Goal: Task Accomplishment & Management: Use online tool/utility

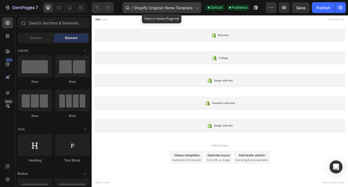
click at [188, 11] on div "/ Shopify Original Home Template" at bounding box center [162, 7] width 79 height 11
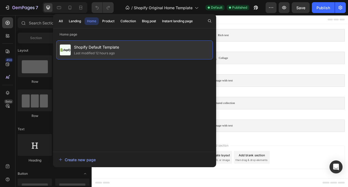
click at [177, 46] on div "Shopify Default Template Last modified 12 hours ago" at bounding box center [134, 49] width 157 height 19
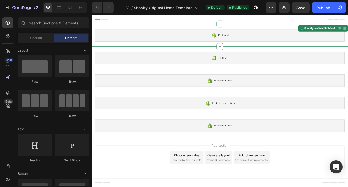
click at [261, 44] on span "Rich text" at bounding box center [259, 41] width 14 height 7
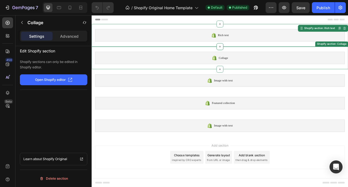
click at [272, 67] on div "Collage" at bounding box center [254, 70] width 317 height 16
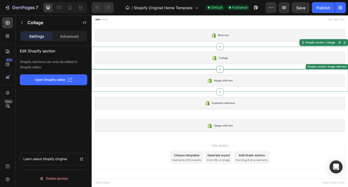
click at [274, 95] on div "Image with text" at bounding box center [254, 98] width 317 height 16
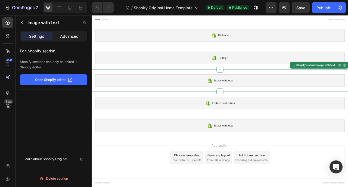
click at [80, 39] on div "Advanced" at bounding box center [70, 36] width 32 height 9
click at [51, 33] on div "Settings" at bounding box center [37, 36] width 32 height 9
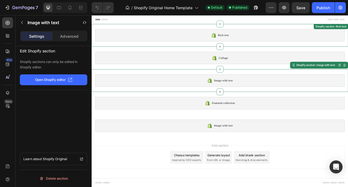
click at [205, 49] on div "Rich text Shopify section: Rich text" at bounding box center [255, 40] width 326 height 29
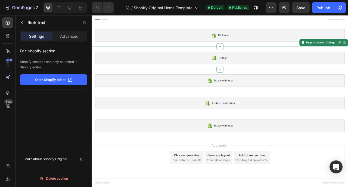
click at [206, 67] on div "Collage" at bounding box center [254, 70] width 317 height 16
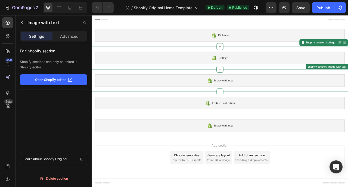
click at [194, 96] on div "Image with text" at bounding box center [254, 98] width 317 height 16
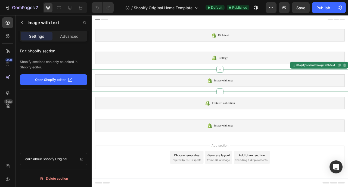
click at [70, 83] on button "Open Shopify editor" at bounding box center [53, 79] width 67 height 11
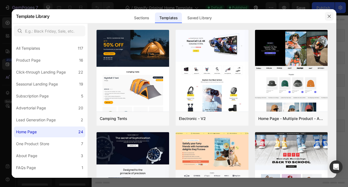
click at [329, 16] on icon "button" at bounding box center [329, 16] width 4 height 4
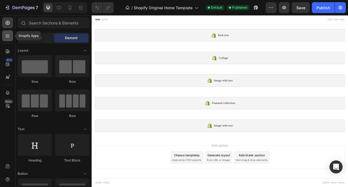
click at [10, 33] on icon at bounding box center [7, 35] width 5 height 5
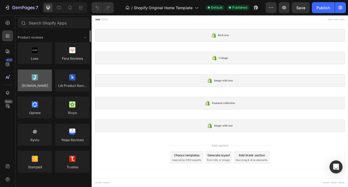
click at [39, 76] on div at bounding box center [35, 81] width 34 height 22
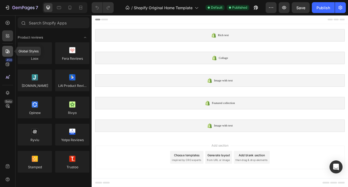
click at [8, 53] on icon at bounding box center [8, 51] width 4 height 4
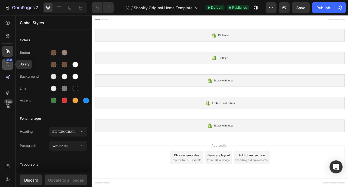
click at [7, 68] on div "450" at bounding box center [7, 64] width 11 height 11
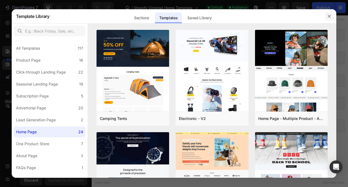
click at [327, 17] on button "button" at bounding box center [329, 16] width 9 height 9
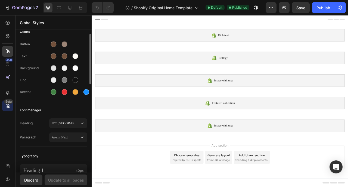
scroll to position [31, 0]
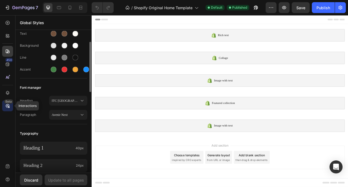
click at [10, 105] on div "Beta" at bounding box center [7, 106] width 11 height 11
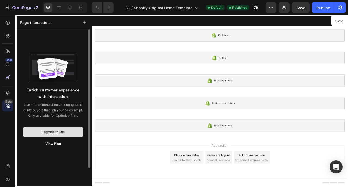
click at [51, 129] on button "Upgrade to use" at bounding box center [53, 132] width 61 height 10
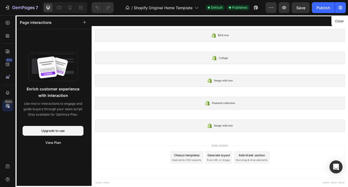
click at [172, 90] on div at bounding box center [255, 124] width 326 height 219
click at [11, 8] on div "7" at bounding box center [21, 7] width 33 height 7
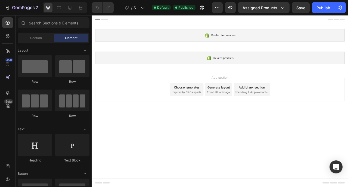
click at [105, 22] on div at bounding box center [254, 20] width 317 height 11
click at [144, 8] on icon at bounding box center [142, 7] width 5 height 5
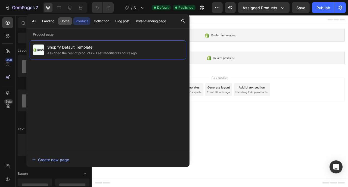
click at [58, 22] on button "Home" at bounding box center [65, 21] width 14 height 8
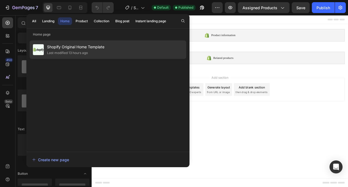
click at [69, 48] on span "Shopify Original Home Template" at bounding box center [75, 47] width 57 height 7
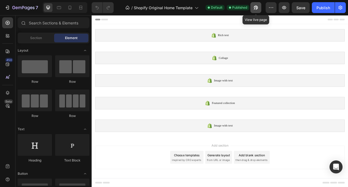
click at [255, 8] on icon "button" at bounding box center [254, 8] width 1 height 1
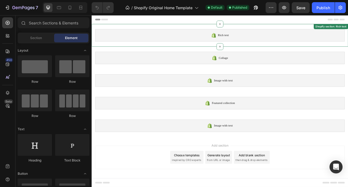
click at [226, 48] on div "Rich text" at bounding box center [254, 41] width 317 height 16
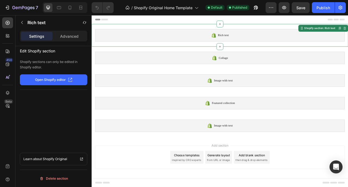
click at [254, 40] on span "Rich text" at bounding box center [259, 41] width 14 height 7
click at [71, 38] on p "Advanced" at bounding box center [69, 36] width 18 height 6
click at [38, 36] on p "Settings" at bounding box center [36, 36] width 15 height 6
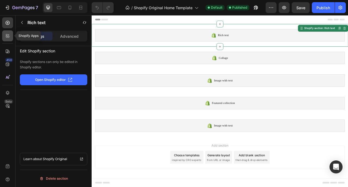
click at [7, 35] on icon at bounding box center [7, 35] width 2 height 2
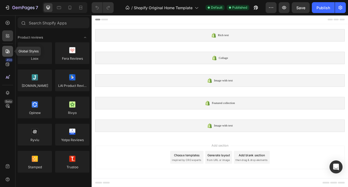
click at [8, 51] on icon at bounding box center [7, 51] width 5 height 5
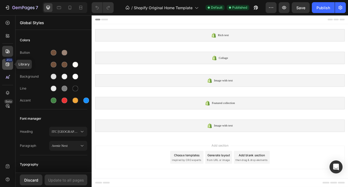
click at [9, 67] on icon at bounding box center [7, 64] width 5 height 5
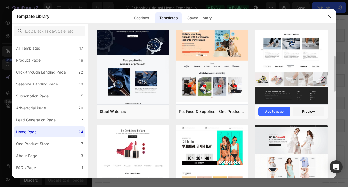
scroll to position [119, 0]
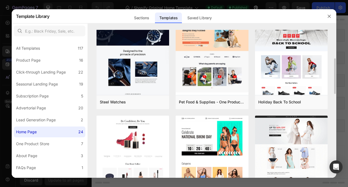
click at [324, 20] on div at bounding box center [329, 16] width 14 height 14
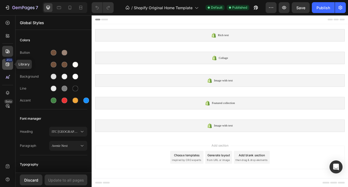
click at [8, 64] on icon at bounding box center [8, 65] width 4 height 4
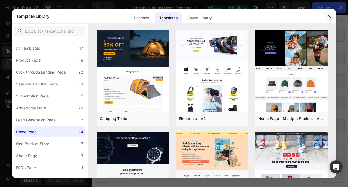
click at [328, 16] on icon "button" at bounding box center [329, 16] width 4 height 4
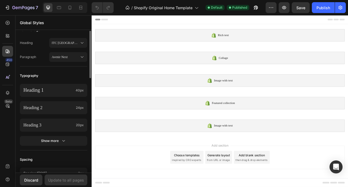
scroll to position [0, 0]
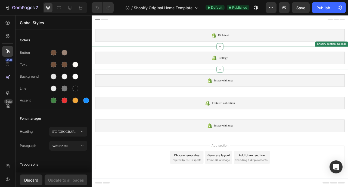
click at [245, 76] on div "Collage" at bounding box center [254, 70] width 317 height 16
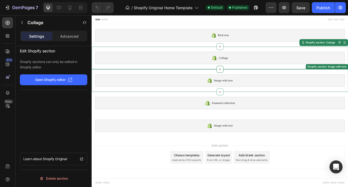
click at [247, 98] on span "Image with text" at bounding box center [259, 98] width 24 height 7
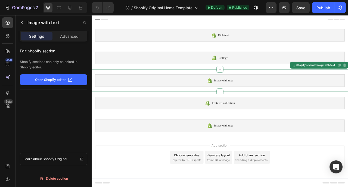
click at [247, 98] on span "Image with text" at bounding box center [259, 98] width 24 height 7
click at [67, 39] on p "Advanced" at bounding box center [69, 36] width 18 height 6
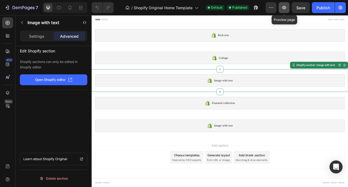
click at [282, 11] on button "button" at bounding box center [284, 7] width 11 height 11
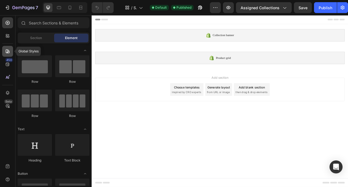
click at [6, 48] on div at bounding box center [7, 51] width 11 height 11
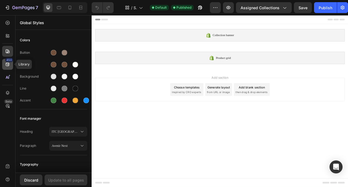
click at [7, 65] on icon at bounding box center [7, 64] width 5 height 5
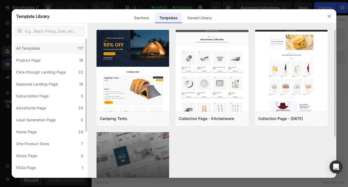
click at [39, 52] on div "All Templates 117" at bounding box center [49, 48] width 71 height 11
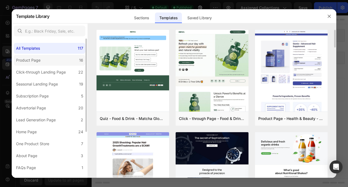
click at [35, 56] on label "Product Page 16" at bounding box center [49, 60] width 71 height 11
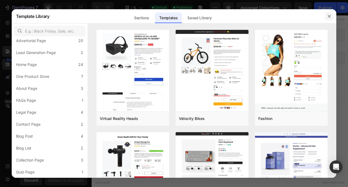
click at [327, 16] on icon "button" at bounding box center [329, 16] width 4 height 4
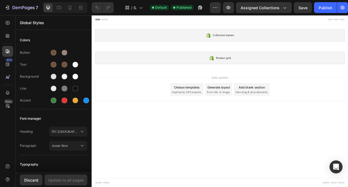
click at [252, 112] on span "from URL or image" at bounding box center [252, 113] width 29 height 5
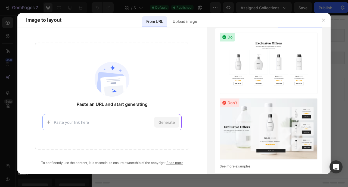
click at [323, 15] on div at bounding box center [323, 20] width 14 height 14
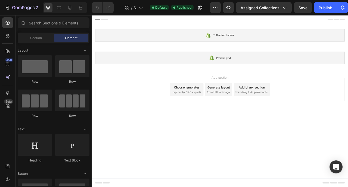
click at [313, 106] on div "Add blank section then drag & drop elements" at bounding box center [295, 110] width 46 height 16
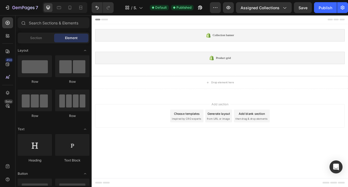
click at [215, 142] on div "Choose templates" at bounding box center [212, 141] width 33 height 6
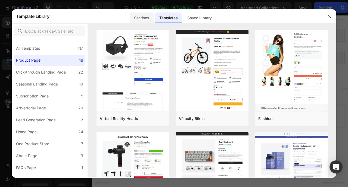
click at [146, 15] on div "Sections" at bounding box center [142, 18] width 24 height 11
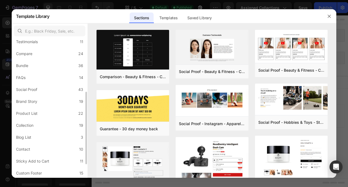
scroll to position [117, 0]
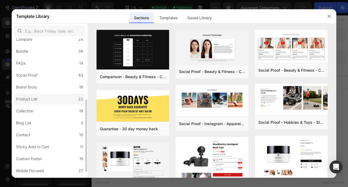
click at [50, 99] on label "Product List 22" at bounding box center [49, 99] width 71 height 11
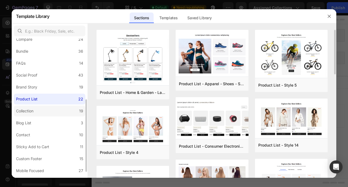
scroll to position [0, 0]
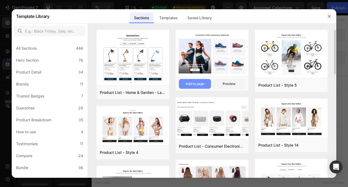
click at [197, 82] on div "Add to page" at bounding box center [195, 84] width 18 height 5
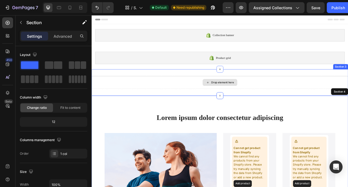
click at [198, 99] on div "Drop element here" at bounding box center [255, 101] width 326 height 16
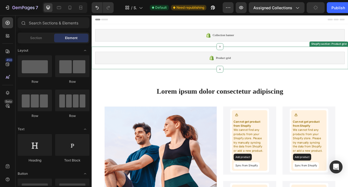
click at [348, 60] on div "Product grid Shopify section: Product grid" at bounding box center [255, 69] width 326 height 29
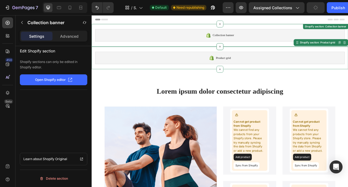
click at [305, 30] on div "Collection banner Shopify section: Collection banner" at bounding box center [255, 40] width 326 height 29
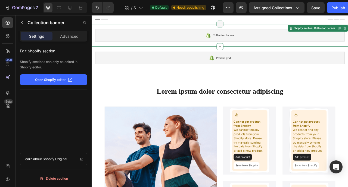
click at [252, 27] on icon at bounding box center [254, 26] width 4 height 4
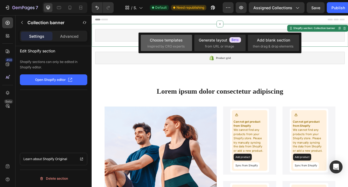
click at [167, 43] on div "Choose templates inspired by CRO experts" at bounding box center [166, 43] width 38 height 12
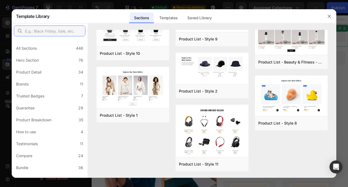
click at [60, 32] on input "text" at bounding box center [49, 31] width 71 height 11
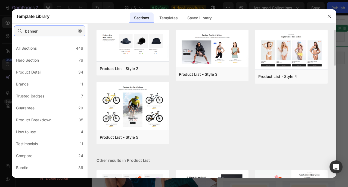
scroll to position [136, 0]
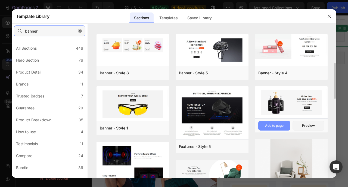
type input "banner"
click at [0, 0] on button "Add to page" at bounding box center [0, 0] width 0 height 0
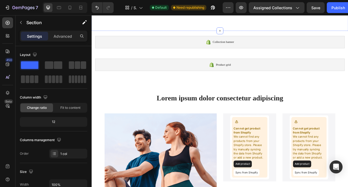
scroll to position [108, 0]
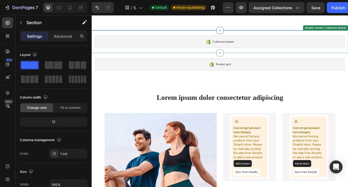
click at [269, 52] on span "Collection banner" at bounding box center [258, 49] width 27 height 7
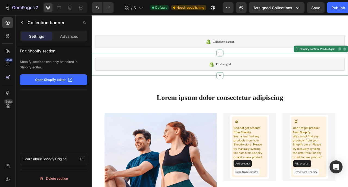
click at [302, 92] on div "Product grid Shopify section: Product grid Disabled. Please edit in Shopify Edi…" at bounding box center [255, 77] width 326 height 29
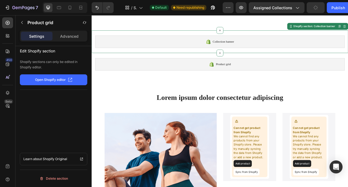
click at [328, 57] on div "Collection banner" at bounding box center [254, 49] width 317 height 16
click at [254, 52] on span "Collection banner" at bounding box center [258, 49] width 27 height 7
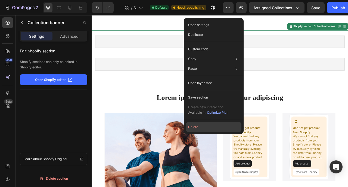
drag, startPoint x: 216, startPoint y: 128, endPoint x: 165, endPoint y: 139, distance: 52.2
click at [216, 128] on button "Delete" at bounding box center [213, 127] width 55 height 10
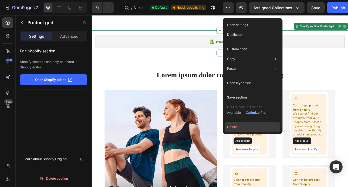
click at [247, 124] on button "Delete" at bounding box center [252, 127] width 55 height 10
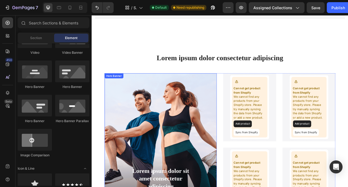
scroll to position [0, 0]
